Goal: Use online tool/utility: Utilize a website feature to perform a specific function

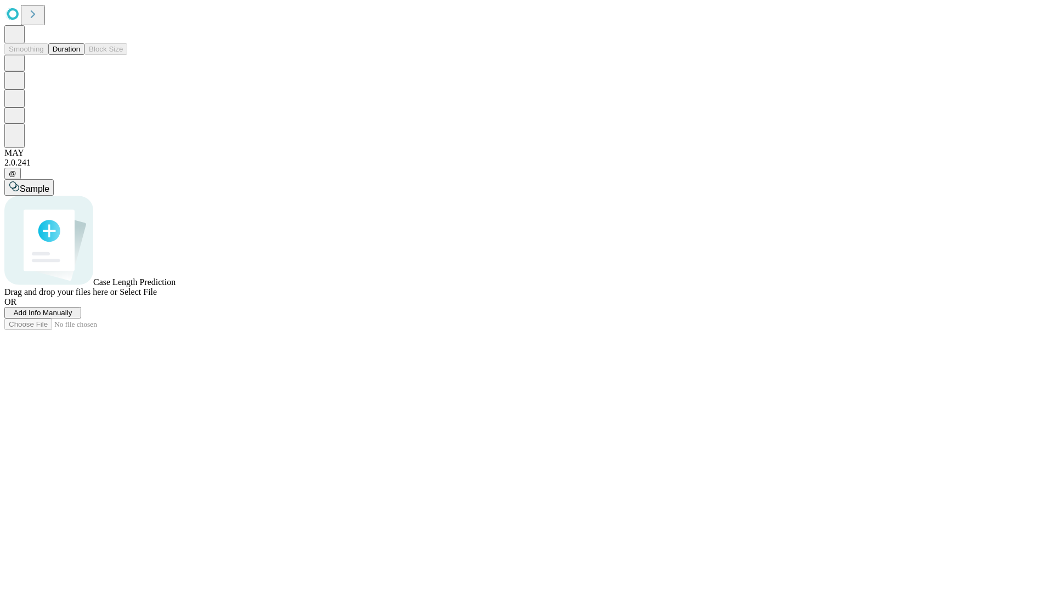
click at [72, 317] on span "Add Info Manually" at bounding box center [43, 313] width 59 height 8
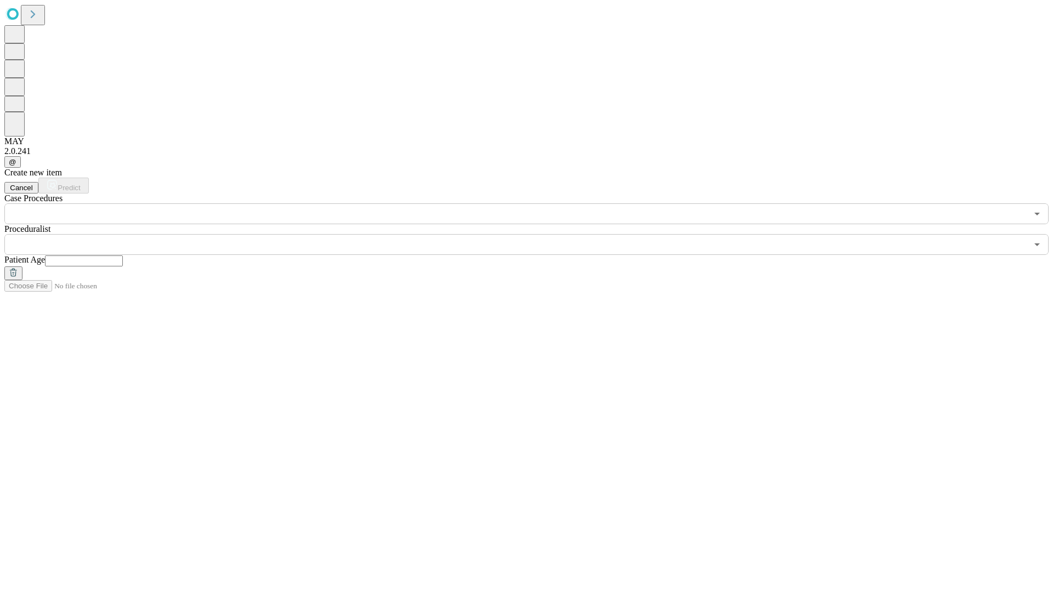
click at [123, 256] on input "text" at bounding box center [84, 261] width 78 height 11
type input "**"
click at [534, 234] on input "text" at bounding box center [515, 244] width 1023 height 21
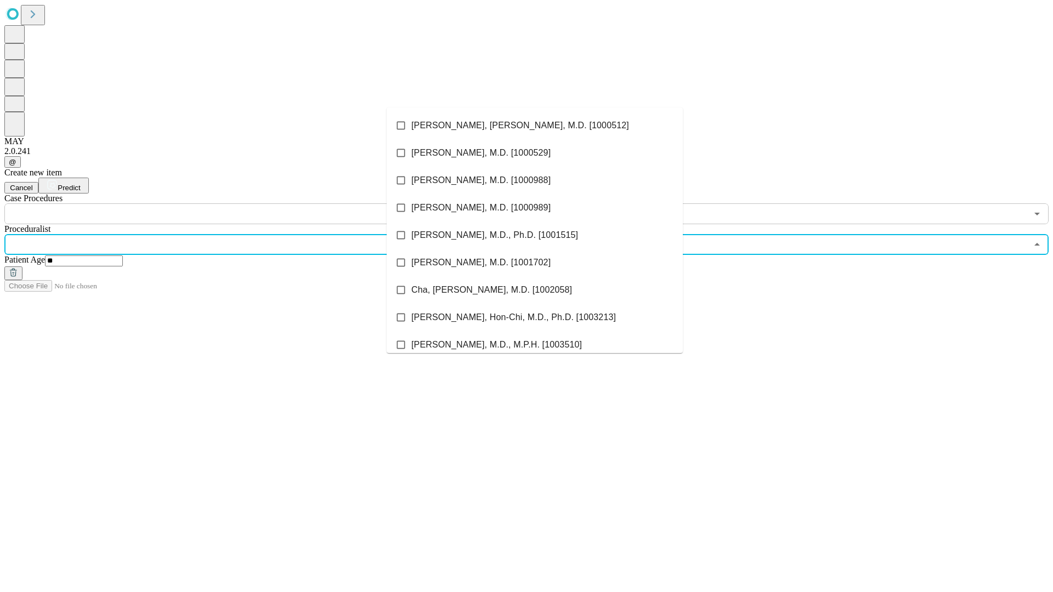
click at [535, 126] on li "[PERSON_NAME], [PERSON_NAME], M.D. [1000512]" at bounding box center [535, 125] width 296 height 27
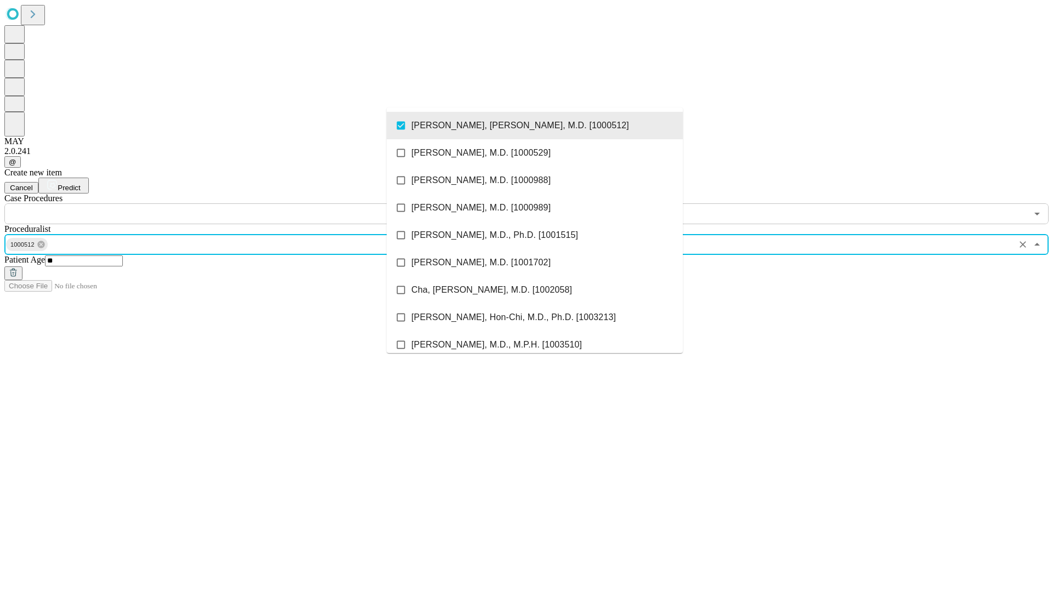
click at [230, 203] on input "text" at bounding box center [515, 213] width 1023 height 21
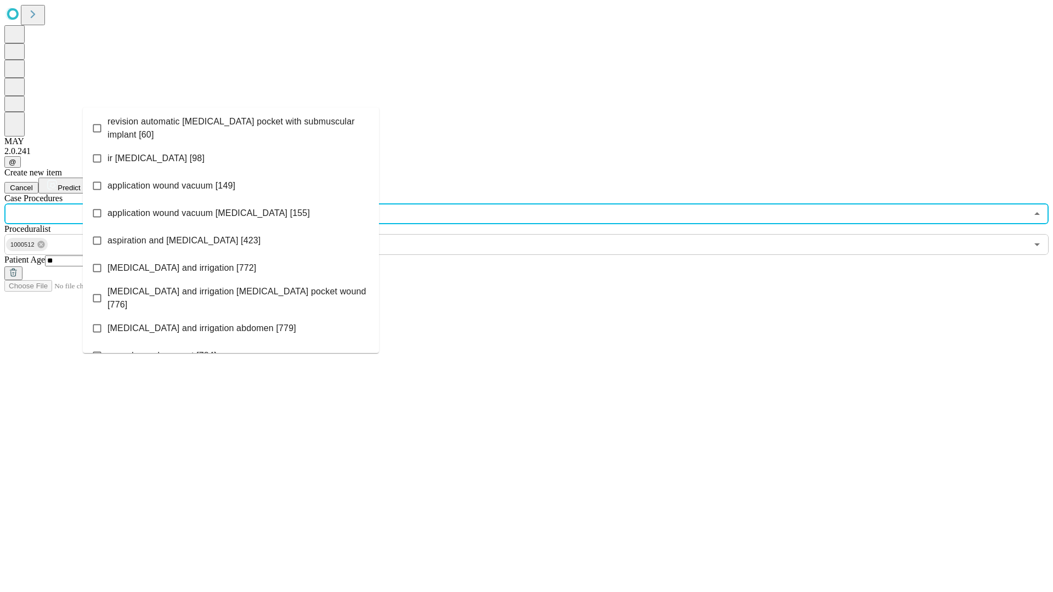
click at [231, 126] on span "revision automatic [MEDICAL_DATA] pocket with submuscular implant [60]" at bounding box center [239, 128] width 263 height 26
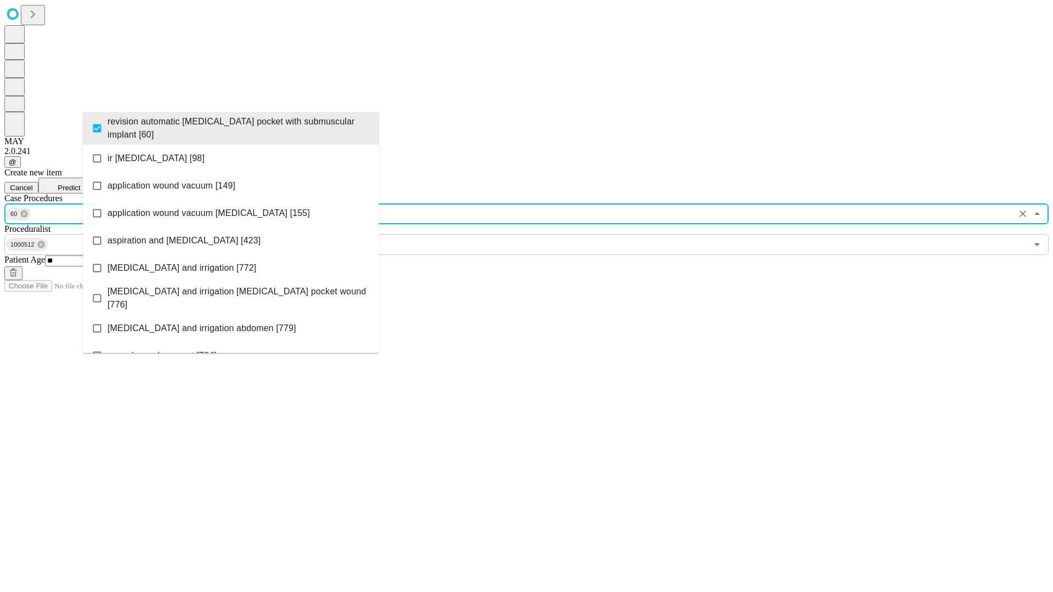
click at [80, 184] on span "Predict" at bounding box center [69, 188] width 22 height 8
